Goal: Information Seeking & Learning: Learn about a topic

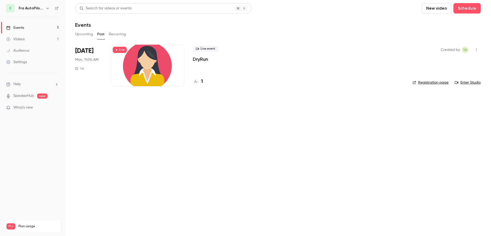
click at [101, 31] on button "Past" at bounding box center [101, 34] width 8 height 8
click at [203, 48] on span "Live event" at bounding box center [206, 49] width 26 height 6
click at [155, 69] on div at bounding box center [148, 65] width 74 height 41
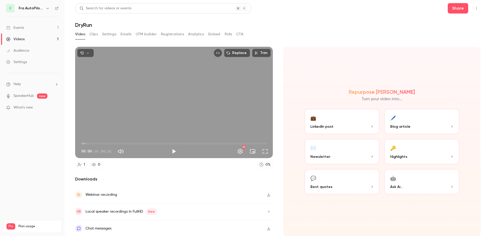
click at [18, 26] on div "Events" at bounding box center [15, 27] width 18 height 5
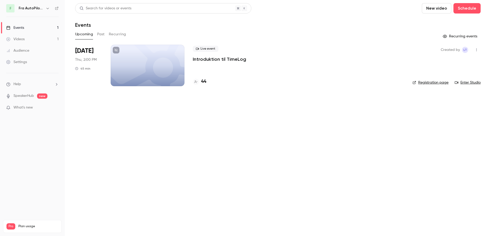
click at [101, 33] on button "Past" at bounding box center [101, 34] width 8 height 8
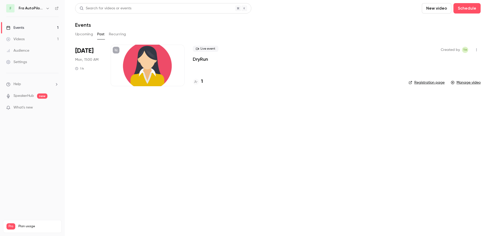
click at [144, 66] on div at bounding box center [148, 65] width 74 height 41
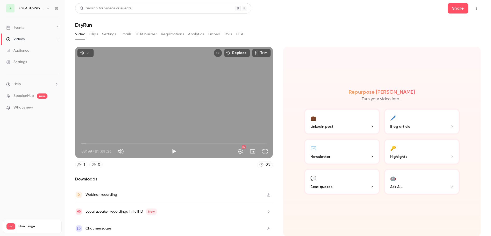
click at [17, 23] on link "Events 1" at bounding box center [32, 27] width 65 height 11
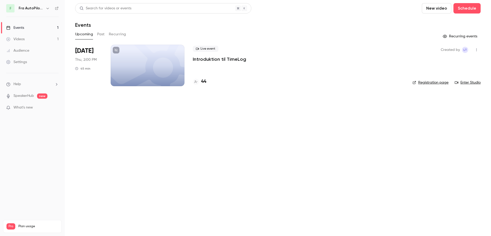
click at [99, 35] on button "Past" at bounding box center [101, 34] width 8 height 8
